Goal: Navigation & Orientation: Go to known website

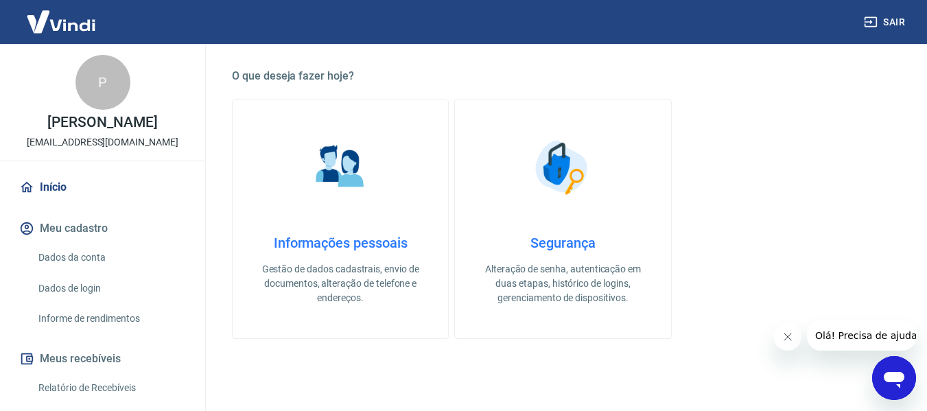
scroll to position [719, 0]
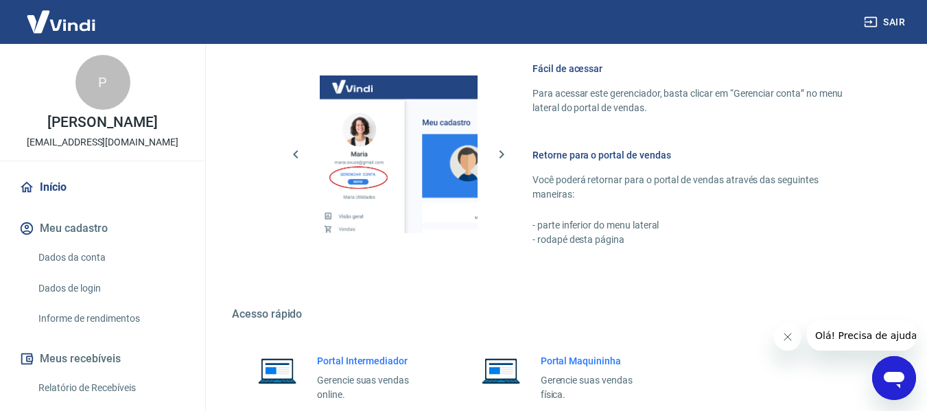
click at [355, 356] on h6 "Portal Intermediador" at bounding box center [374, 361] width 114 height 14
click at [294, 379] on img at bounding box center [277, 370] width 58 height 33
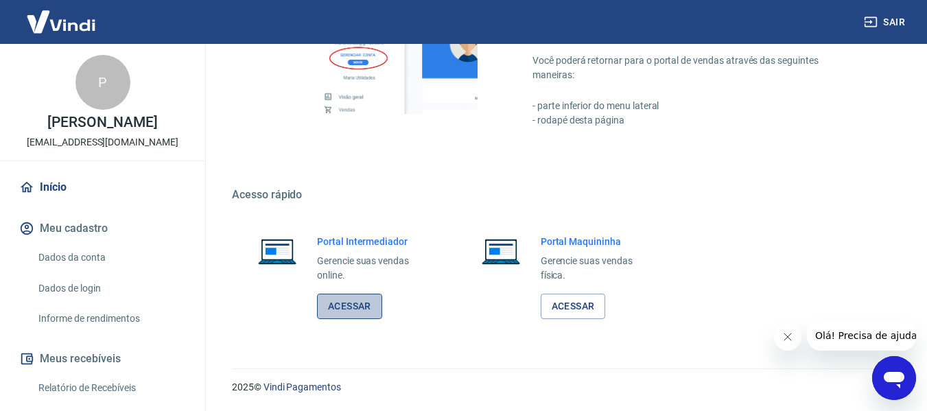
click at [362, 304] on link "Acessar" at bounding box center [349, 306] width 65 height 25
